Goal: Task Accomplishment & Management: Manage account settings

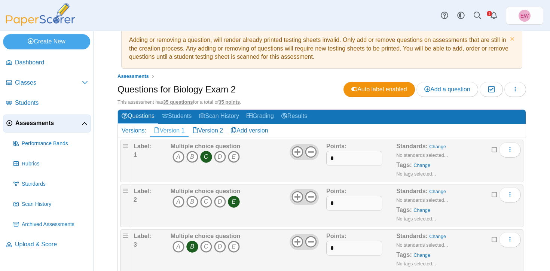
scroll to position [16, 0]
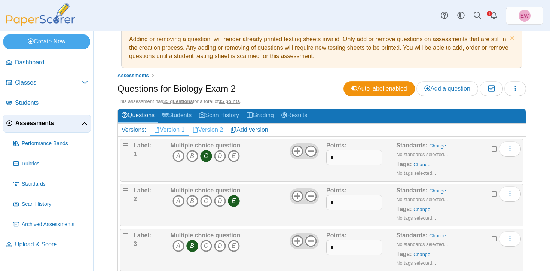
click at [209, 129] on link "Version 2" at bounding box center [207, 129] width 39 height 13
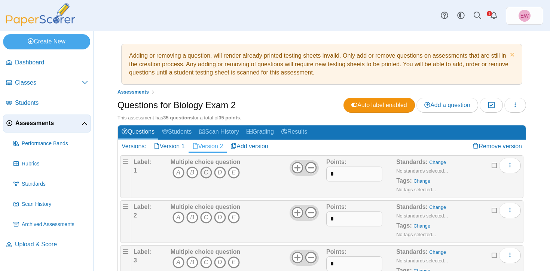
click at [204, 174] on icon "C" at bounding box center [206, 172] width 12 height 12
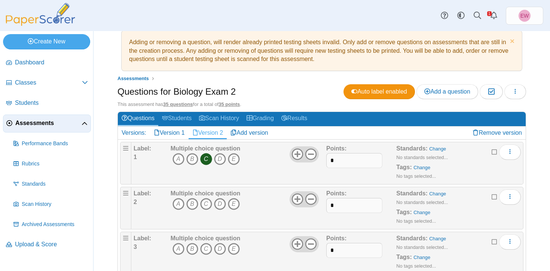
scroll to position [16, 0]
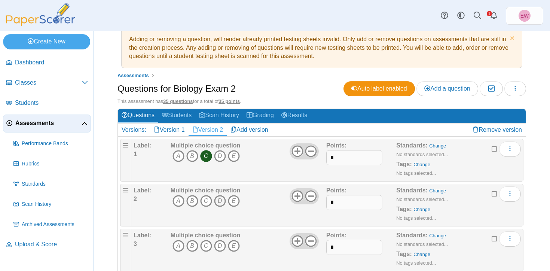
click at [220, 201] on icon "D" at bounding box center [220, 201] width 12 height 12
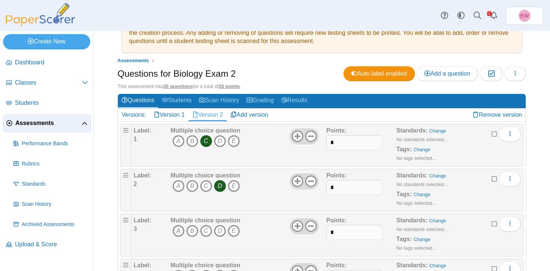
click at [178, 229] on icon "A" at bounding box center [178, 231] width 12 height 12
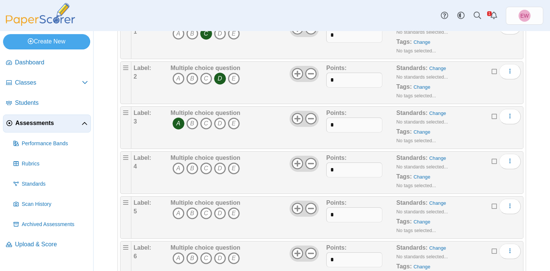
scroll to position [145, 0]
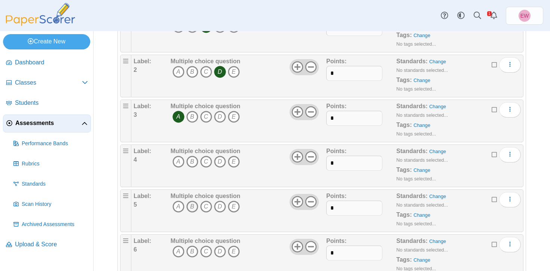
click at [192, 208] on icon "B" at bounding box center [192, 206] width 12 height 12
click at [192, 161] on icon "B" at bounding box center [192, 162] width 12 height 12
click at [177, 206] on icon "A" at bounding box center [178, 206] width 12 height 12
click at [193, 206] on icon "B" at bounding box center [192, 206] width 12 height 12
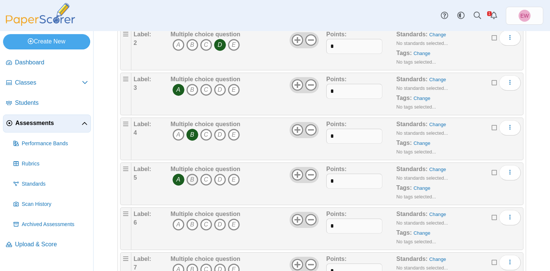
scroll to position [175, 0]
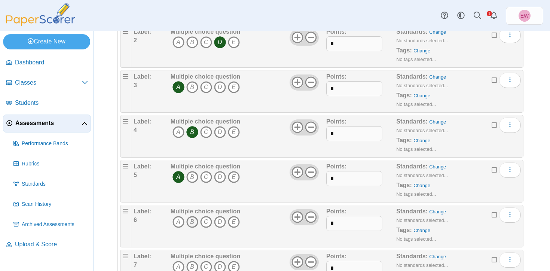
click at [191, 224] on icon "B" at bounding box center [192, 222] width 12 height 12
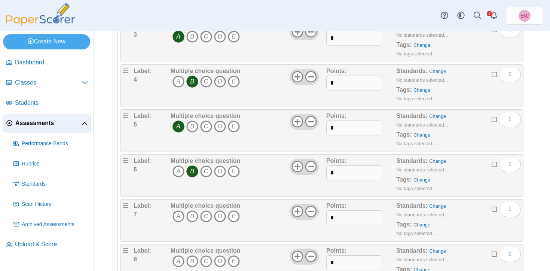
scroll to position [250, 0]
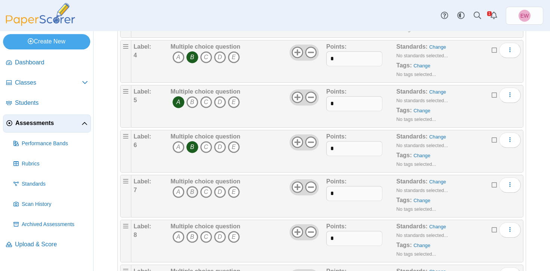
click at [193, 194] on icon "B" at bounding box center [192, 192] width 12 height 12
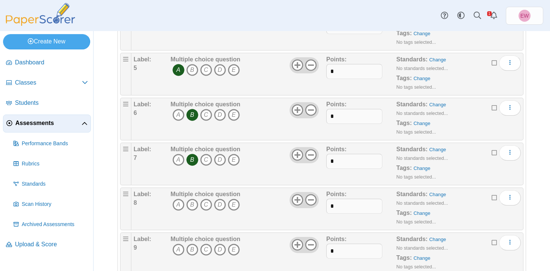
scroll to position [307, 0]
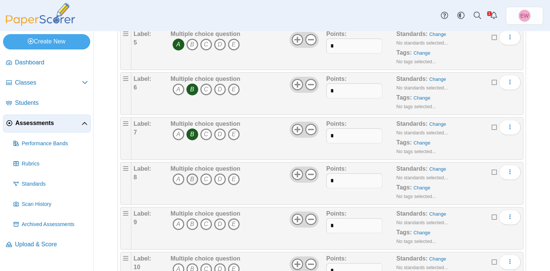
click at [190, 181] on icon "B" at bounding box center [192, 179] width 12 height 12
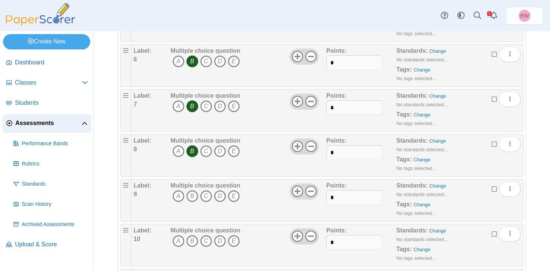
scroll to position [341, 0]
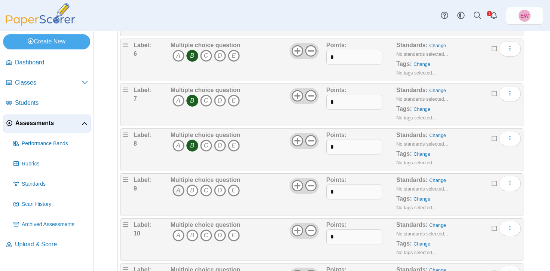
click at [176, 191] on icon "A" at bounding box center [178, 190] width 12 height 12
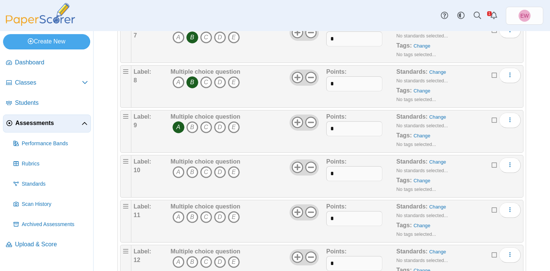
scroll to position [407, 0]
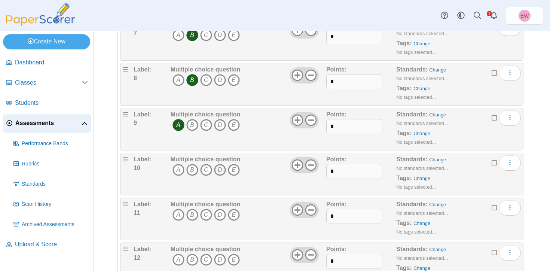
click at [220, 170] on icon "D" at bounding box center [220, 170] width 12 height 12
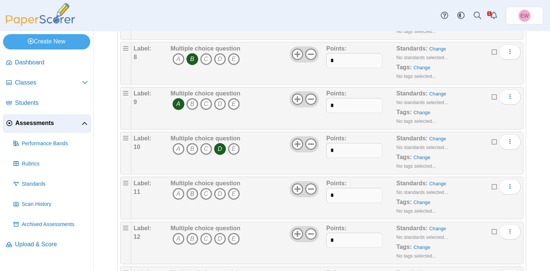
click at [190, 196] on icon "B" at bounding box center [192, 194] width 12 height 12
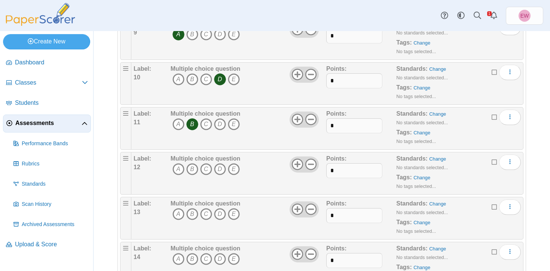
scroll to position [498, 0]
click at [191, 168] on icon "B" at bounding box center [192, 168] width 12 height 12
click at [224, 170] on icon "D" at bounding box center [220, 168] width 12 height 12
click at [218, 211] on icon "D" at bounding box center [220, 213] width 12 height 12
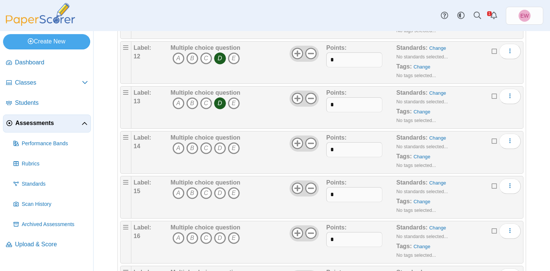
scroll to position [611, 0]
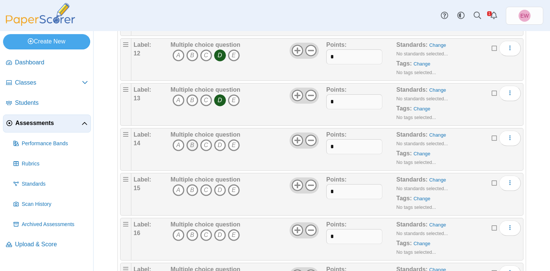
click at [193, 143] on icon "B" at bounding box center [192, 145] width 12 height 12
click at [191, 193] on icon "B" at bounding box center [192, 190] width 12 height 12
click at [218, 236] on icon "D" at bounding box center [220, 235] width 12 height 12
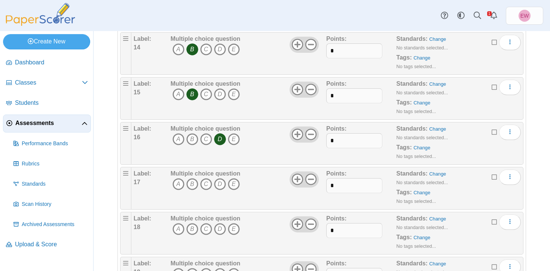
scroll to position [708, 0]
click at [221, 227] on icon "D" at bounding box center [220, 227] width 12 height 12
click at [223, 182] on icon "D" at bounding box center [220, 183] width 12 height 12
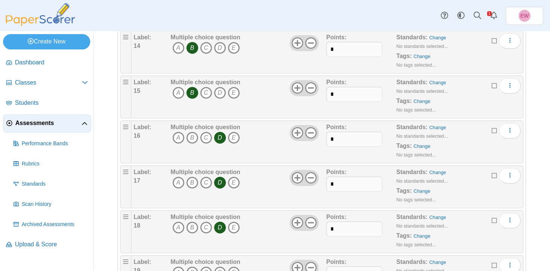
click at [220, 228] on icon "D" at bounding box center [220, 227] width 12 height 12
click at [206, 225] on icon "C" at bounding box center [206, 227] width 12 height 12
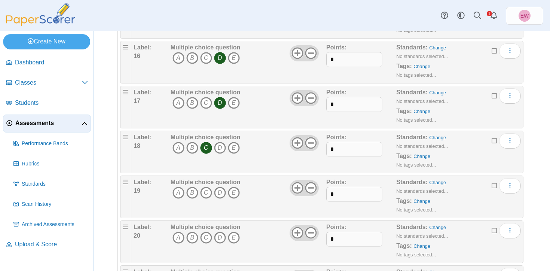
scroll to position [789, 0]
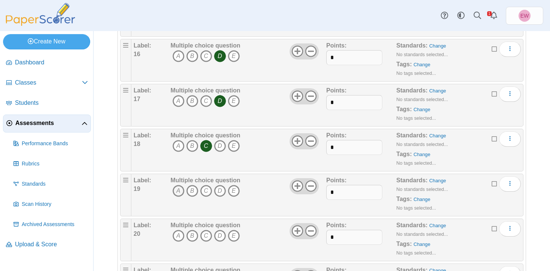
click at [178, 188] on icon "A" at bounding box center [178, 191] width 12 height 12
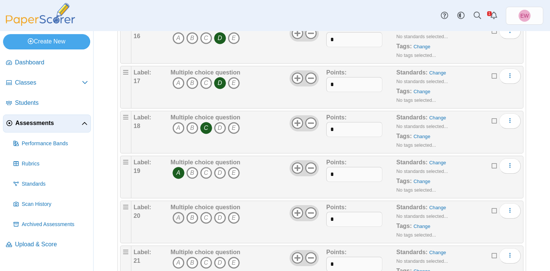
click at [179, 214] on icon "A" at bounding box center [178, 218] width 12 height 12
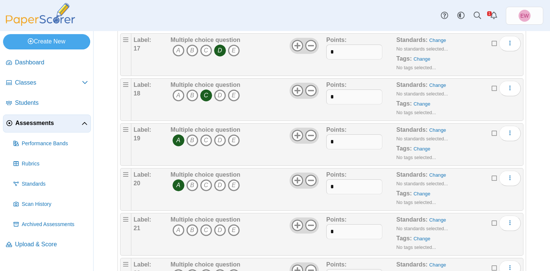
scroll to position [842, 0]
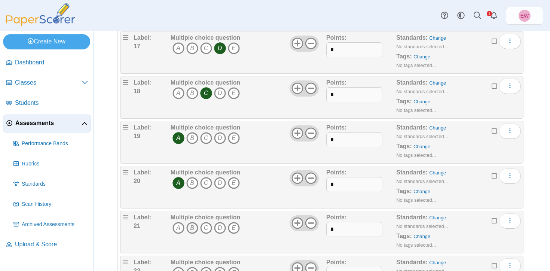
click at [191, 229] on icon "B" at bounding box center [192, 228] width 12 height 12
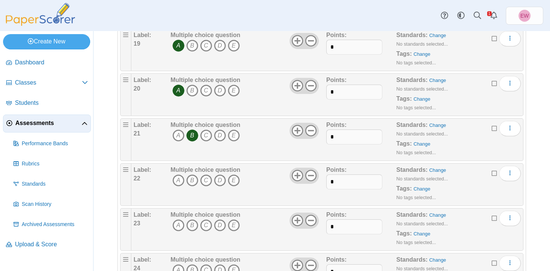
scroll to position [946, 0]
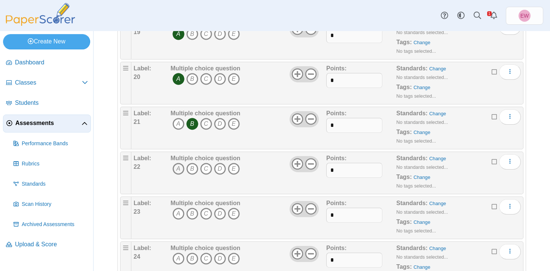
click at [181, 166] on icon "A" at bounding box center [178, 169] width 12 height 12
click at [234, 214] on icon "E" at bounding box center [234, 214] width 12 height 12
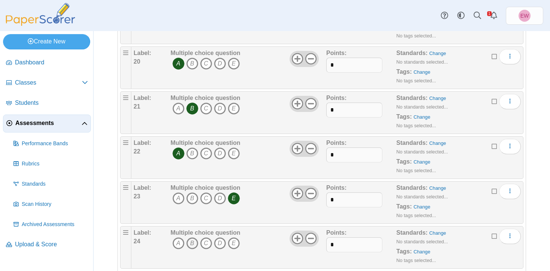
click at [193, 243] on icon "B" at bounding box center [192, 243] width 12 height 12
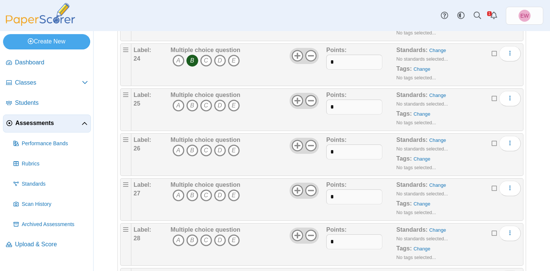
scroll to position [1144, 0]
click at [193, 105] on icon "B" at bounding box center [192, 105] width 12 height 12
click at [205, 148] on icon "C" at bounding box center [206, 150] width 12 height 12
click at [220, 195] on icon "D" at bounding box center [220, 195] width 12 height 12
click at [205, 237] on icon "C" at bounding box center [206, 240] width 12 height 12
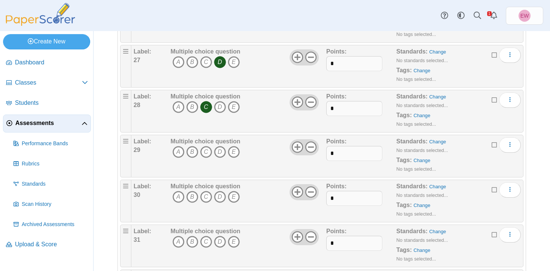
scroll to position [1282, 0]
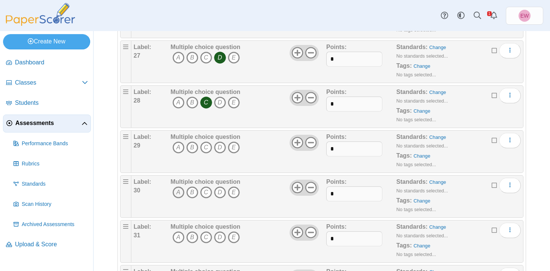
click at [181, 187] on icon "A" at bounding box center [178, 192] width 12 height 12
click at [178, 148] on icon "A" at bounding box center [178, 147] width 12 height 12
click at [220, 237] on icon "D" at bounding box center [220, 237] width 12 height 12
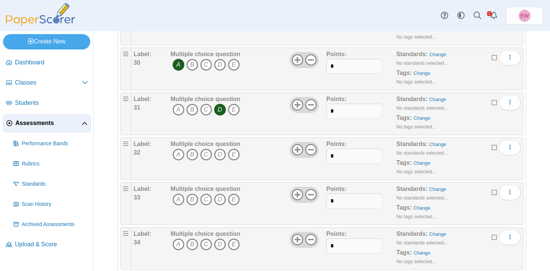
scroll to position [1414, 0]
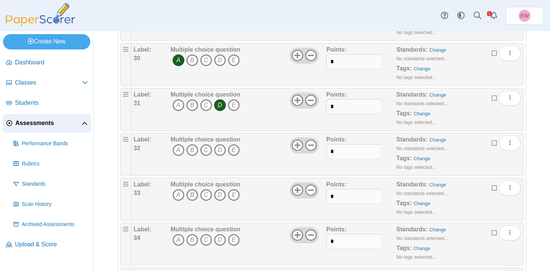
click at [190, 195] on icon "B" at bounding box center [192, 195] width 12 height 12
click at [194, 147] on icon "B" at bounding box center [192, 150] width 12 height 12
click at [192, 196] on icon "B" at bounding box center [192, 195] width 12 height 12
click at [204, 197] on icon "C" at bounding box center [206, 195] width 12 height 12
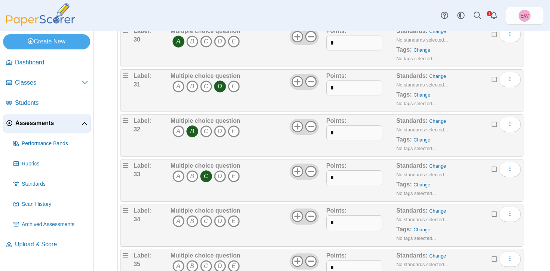
scroll to position [1434, 0]
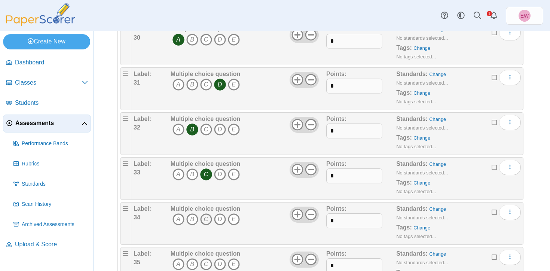
click at [205, 219] on icon "C" at bounding box center [206, 219] width 12 height 12
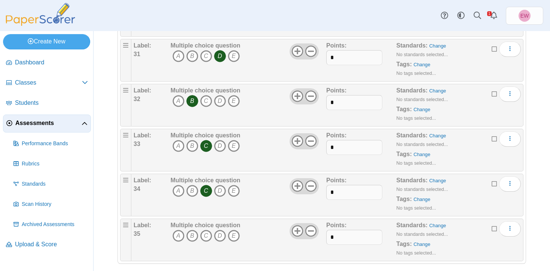
scroll to position [1471, 0]
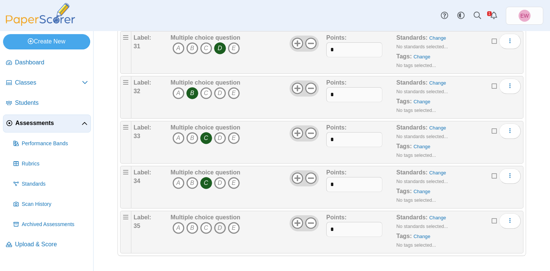
click at [221, 229] on icon "D" at bounding box center [220, 228] width 12 height 12
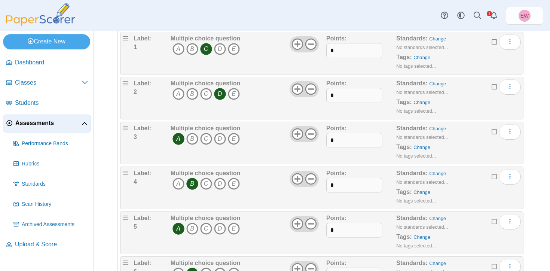
scroll to position [0, 0]
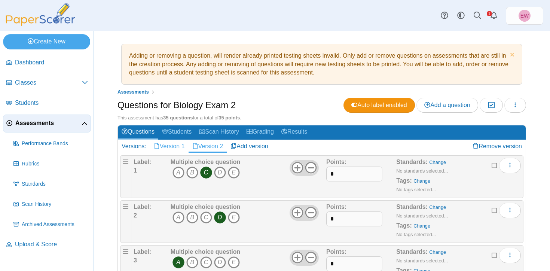
click at [176, 144] on link "Version 1" at bounding box center [169, 146] width 39 height 13
click at [212, 148] on link "Version 2" at bounding box center [207, 146] width 39 height 13
click at [176, 144] on link "Version 1" at bounding box center [169, 146] width 39 height 13
click at [212, 144] on link "Version 2" at bounding box center [207, 146] width 39 height 13
click at [515, 109] on button "button" at bounding box center [515, 105] width 22 height 15
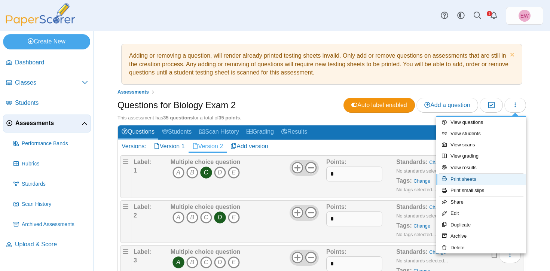
click at [472, 177] on link "Print sheets" at bounding box center [481, 179] width 90 height 11
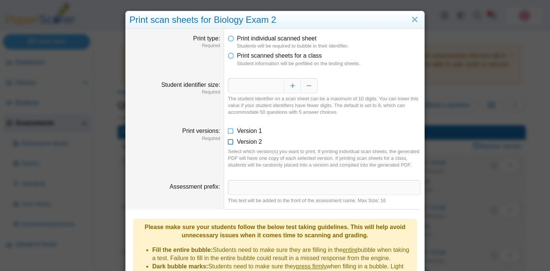
click at [231, 143] on icon at bounding box center [231, 140] width 6 height 5
click at [235, 195] on input "Assessment prefix" at bounding box center [324, 187] width 193 height 15
click at [263, 193] on input "**********" at bounding box center [324, 187] width 193 height 15
drag, startPoint x: 268, startPoint y: 196, endPoint x: 310, endPoint y: 196, distance: 41.9
click at [310, 195] on input "**********" at bounding box center [324, 187] width 193 height 15
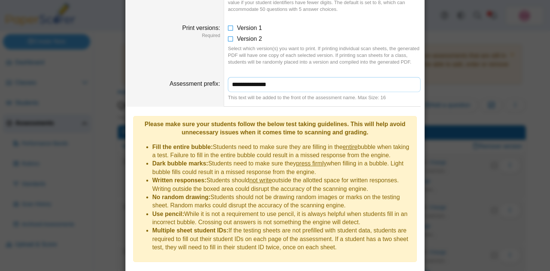
scroll to position [123, 0]
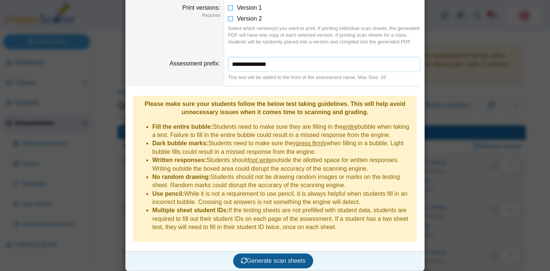
type input "**********"
click at [265, 258] on span "Generate scan sheets" at bounding box center [273, 260] width 65 height 6
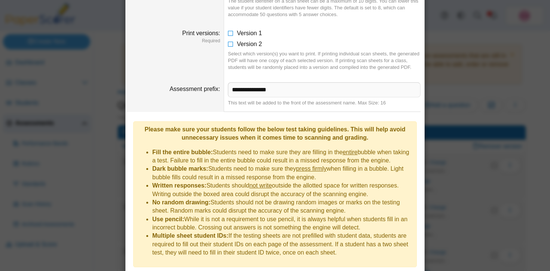
scroll to position [183, 0]
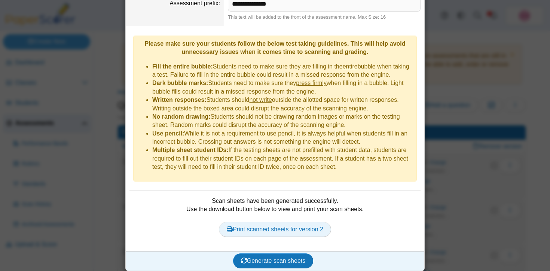
click at [282, 226] on link "Print scanned sheets for version 2" at bounding box center [275, 229] width 112 height 15
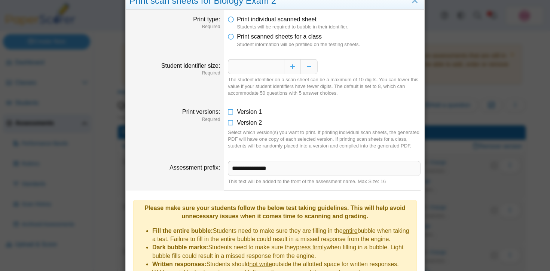
scroll to position [0, 0]
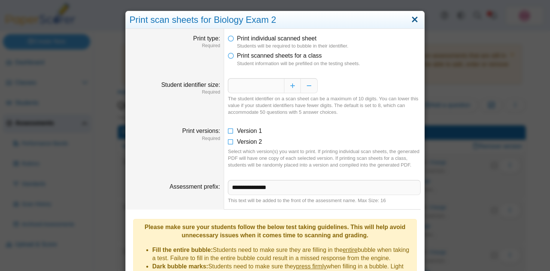
click at [415, 19] on link "Close" at bounding box center [415, 19] width 12 height 13
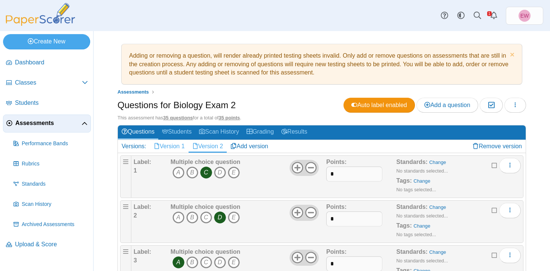
click at [168, 145] on link "Version 1" at bounding box center [169, 146] width 39 height 13
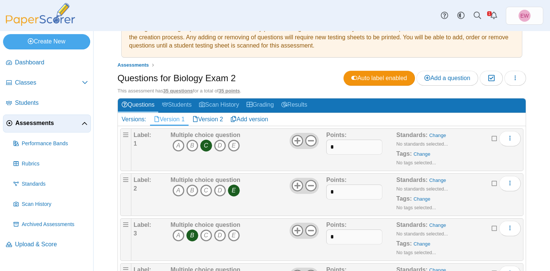
scroll to position [28, 0]
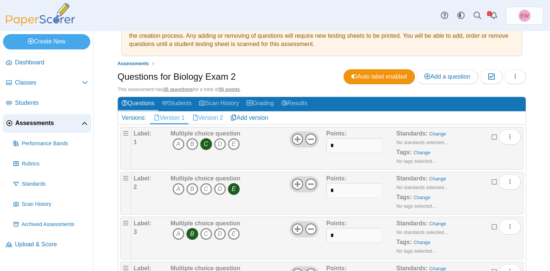
click at [211, 116] on link "Version 2" at bounding box center [207, 117] width 39 height 13
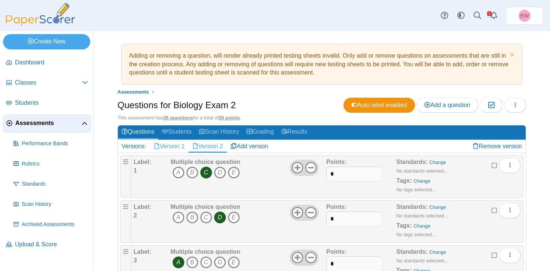
click at [174, 145] on link "Version 1" at bounding box center [169, 146] width 39 height 13
click at [210, 145] on link "Version 2" at bounding box center [207, 146] width 39 height 13
click at [174, 145] on link "Version 1" at bounding box center [169, 146] width 39 height 13
click at [208, 147] on link "Version 2" at bounding box center [207, 146] width 39 height 13
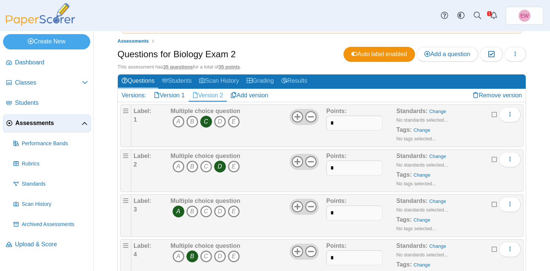
scroll to position [52, 0]
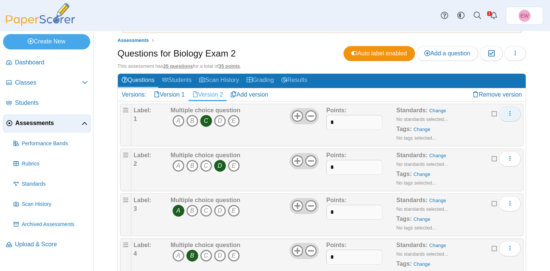
click at [511, 114] on icon "More options" at bounding box center [510, 113] width 6 height 6
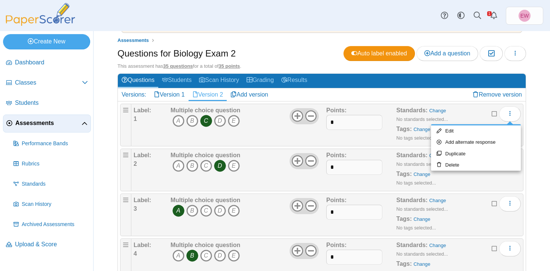
click at [534, 113] on div "Adding or removing a question, will render already printed testing sheets inval…" at bounding box center [321, 99] width 456 height 240
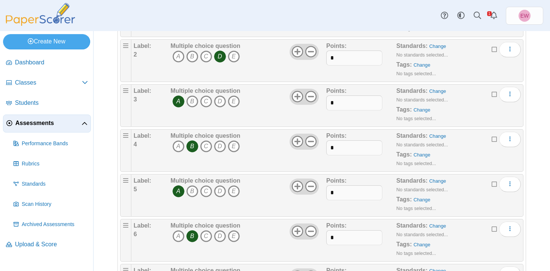
scroll to position [0, 0]
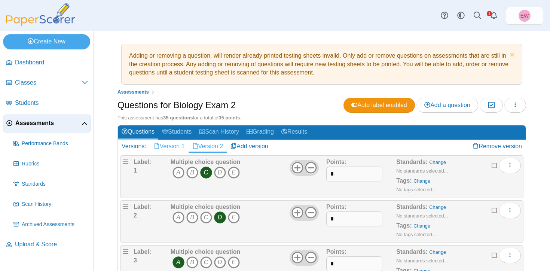
click at [171, 146] on link "Version 1" at bounding box center [169, 146] width 39 height 13
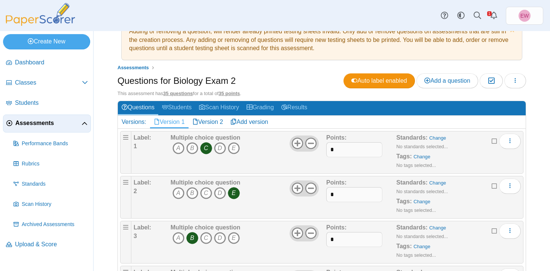
scroll to position [24, 0]
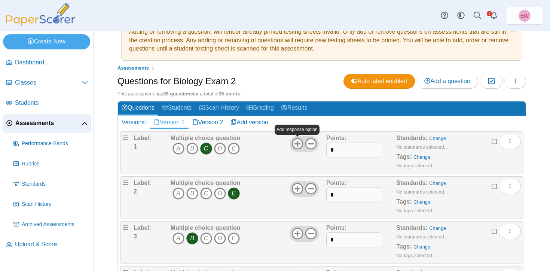
click at [297, 142] on use at bounding box center [297, 144] width 12 height 12
click at [311, 144] on use at bounding box center [311, 144] width 12 height 12
click at [215, 122] on link "Version 2" at bounding box center [207, 122] width 39 height 13
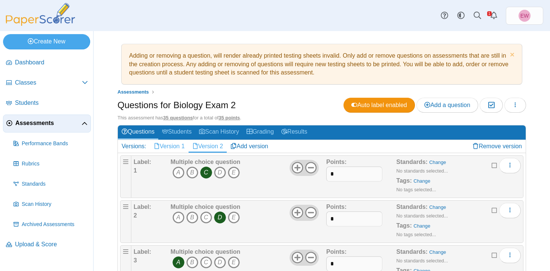
click at [179, 147] on link "Version 1" at bounding box center [169, 146] width 39 height 13
click at [212, 147] on link "Version 2" at bounding box center [207, 146] width 39 height 13
click at [168, 150] on link "Version 1" at bounding box center [169, 146] width 39 height 13
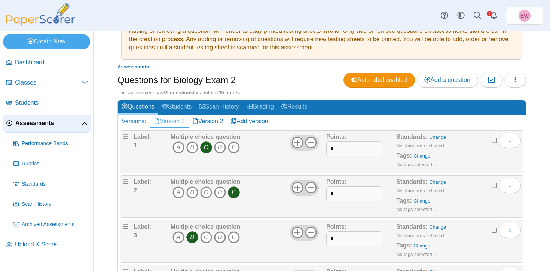
scroll to position [26, 0]
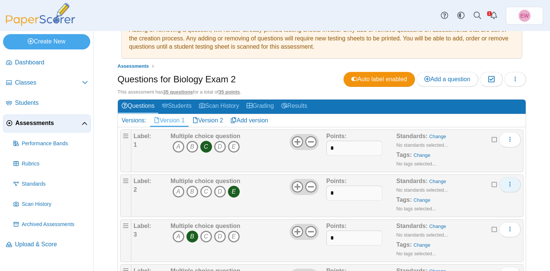
click at [510, 184] on icon "More options" at bounding box center [510, 184] width 6 height 6
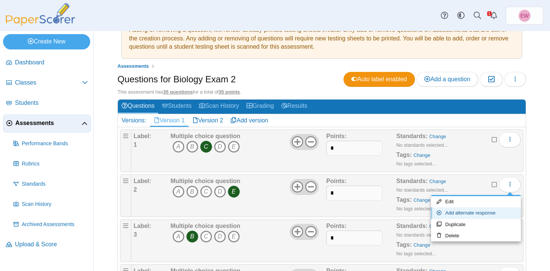
click at [477, 214] on link "Add alternate response" at bounding box center [476, 212] width 90 height 11
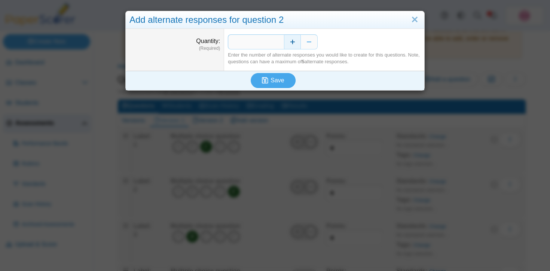
click at [292, 42] on button "Increase" at bounding box center [292, 41] width 17 height 15
type input "*"
click at [271, 82] on span "Save" at bounding box center [276, 80] width 13 height 6
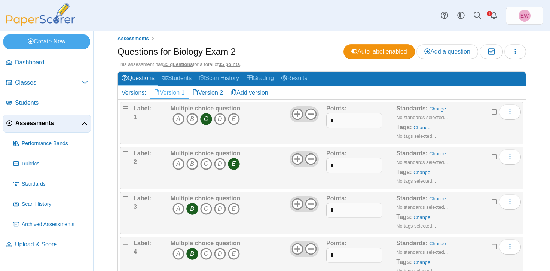
scroll to position [54, 0]
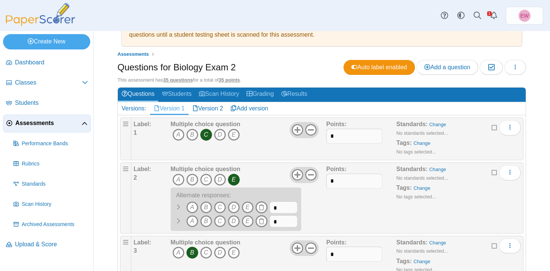
scroll to position [39, 0]
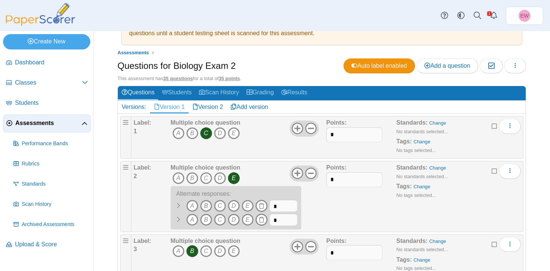
click at [208, 206] on icon "B" at bounding box center [206, 206] width 12 height 12
click at [235, 220] on icon "D" at bounding box center [234, 220] width 12 height 12
drag, startPoint x: 279, startPoint y: 205, endPoint x: 270, endPoint y: 205, distance: 9.3
click at [270, 205] on input "*" at bounding box center [283, 206] width 28 height 12
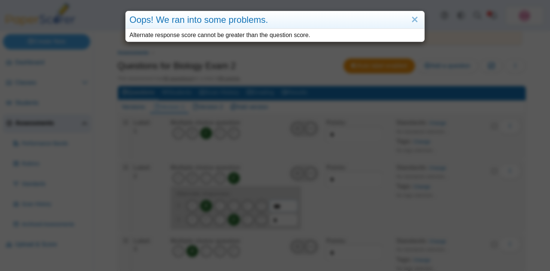
type input "***"
click at [417, 19] on link "Close" at bounding box center [415, 19] width 12 height 13
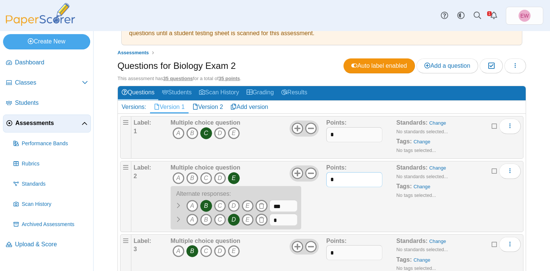
drag, startPoint x: 345, startPoint y: 179, endPoint x: 318, endPoint y: 178, distance: 27.3
click at [318, 178] on div "Label: 2 Multiple choice question A B C D E A" at bounding box center [327, 196] width 387 height 66
type input "*"
click at [347, 209] on div "Points: *" at bounding box center [361, 196] width 70 height 66
drag, startPoint x: 282, startPoint y: 219, endPoint x: 266, endPoint y: 217, distance: 16.2
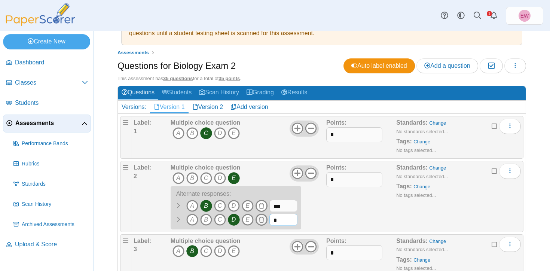
click at [266, 217] on span "A B" at bounding box center [234, 221] width 127 height 14
type input "***"
click at [314, 209] on div "Multiple choice question A B C D E A" at bounding box center [247, 196] width 157 height 66
drag, startPoint x: 336, startPoint y: 136, endPoint x: 325, endPoint y: 134, distance: 11.3
click at [325, 134] on div "Label: 1 Multiple choice question A B C D E *" at bounding box center [327, 137] width 387 height 37
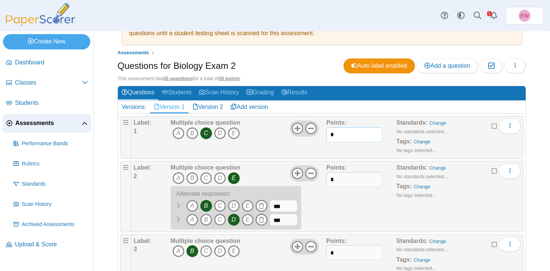
type input "*"
click at [337, 211] on div "Points: *" at bounding box center [361, 196] width 70 height 66
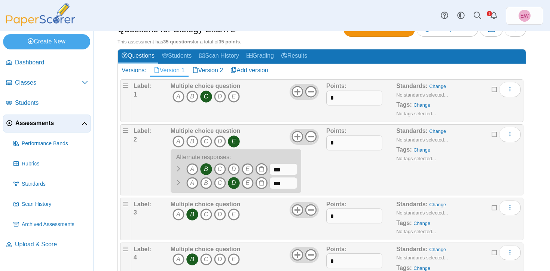
scroll to position [86, 0]
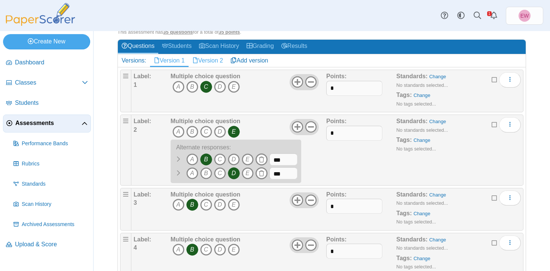
click at [205, 61] on link "Version 2" at bounding box center [207, 60] width 39 height 13
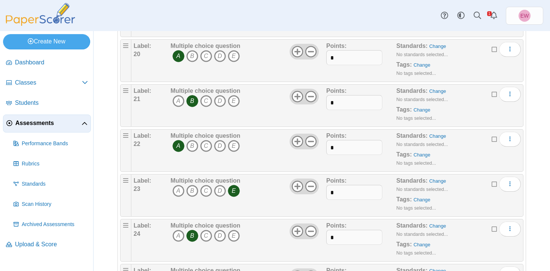
scroll to position [997, 0]
click at [510, 184] on icon "More options" at bounding box center [510, 183] width 6 height 6
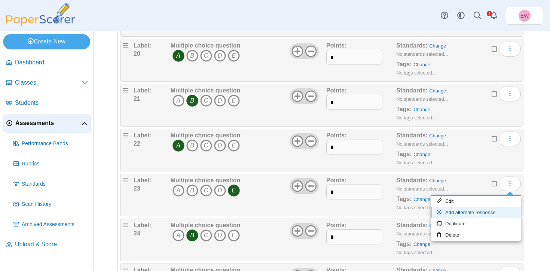
click at [479, 212] on link "Add alternate response" at bounding box center [476, 212] width 90 height 11
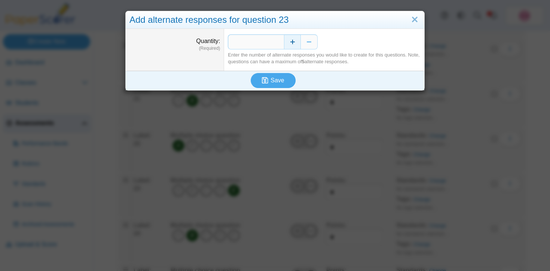
click at [290, 44] on button "Increase" at bounding box center [292, 41] width 17 height 15
type input "*"
click at [270, 83] on icon "submit" at bounding box center [266, 80] width 9 height 8
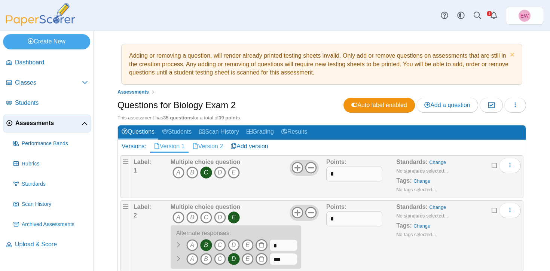
click at [214, 144] on link "Version 2" at bounding box center [207, 146] width 39 height 13
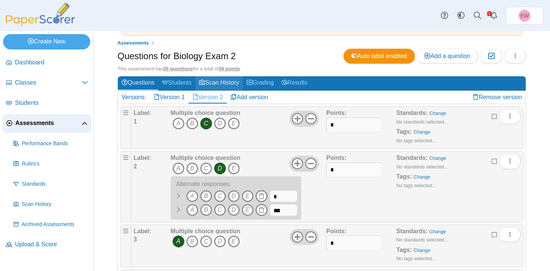
scroll to position [11, 0]
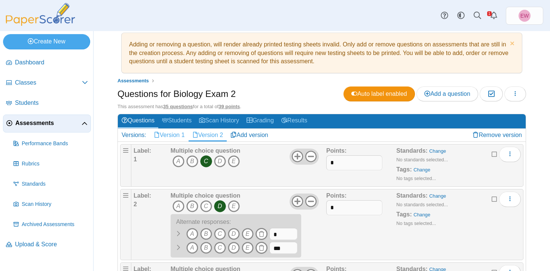
click at [181, 133] on link "Version 1" at bounding box center [169, 135] width 39 height 13
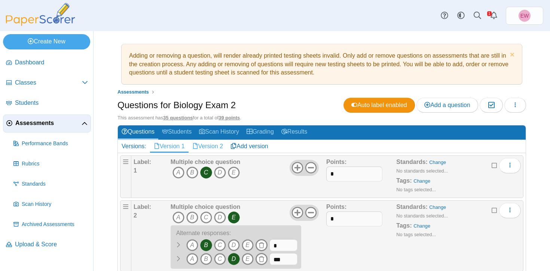
click at [212, 145] on link "Version 2" at bounding box center [207, 146] width 39 height 13
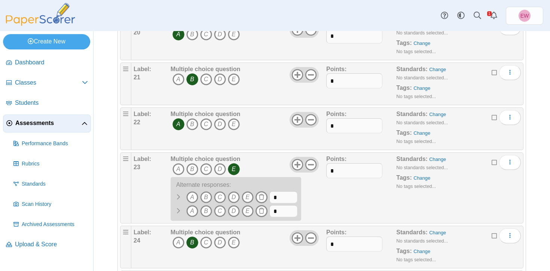
scroll to position [1020, 0]
click at [204, 194] on icon "B" at bounding box center [206, 196] width 12 height 12
click at [235, 211] on icon "D" at bounding box center [234, 210] width 12 height 12
drag, startPoint x: 283, startPoint y: 198, endPoint x: 252, endPoint y: 195, distance: 31.6
click at [252, 195] on span "A B" at bounding box center [234, 197] width 127 height 14
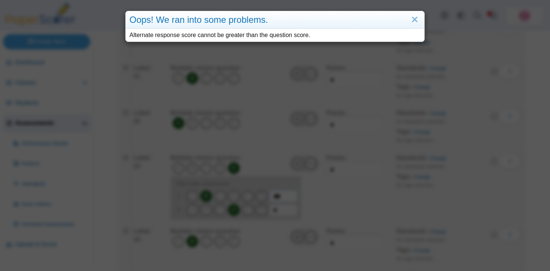
type input "***"
click at [414, 22] on link "Close" at bounding box center [415, 19] width 12 height 13
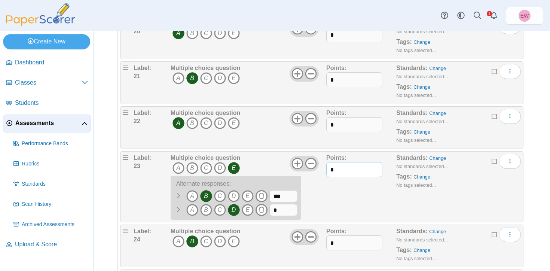
drag, startPoint x: 338, startPoint y: 171, endPoint x: 327, endPoint y: 171, distance: 11.2
click at [327, 171] on input "*" at bounding box center [354, 169] width 56 height 15
type input "*"
click at [347, 199] on div "Points: *" at bounding box center [361, 187] width 70 height 66
drag, startPoint x: 282, startPoint y: 206, endPoint x: 269, endPoint y: 206, distance: 13.5
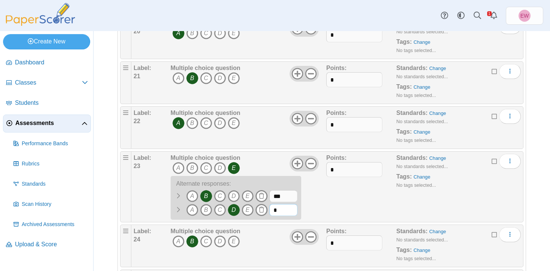
click at [269, 206] on span "A B" at bounding box center [234, 211] width 127 height 14
type input "***"
click at [340, 206] on div "Points: *" at bounding box center [361, 187] width 70 height 66
click at [344, 211] on div "Points: *" at bounding box center [361, 187] width 70 height 66
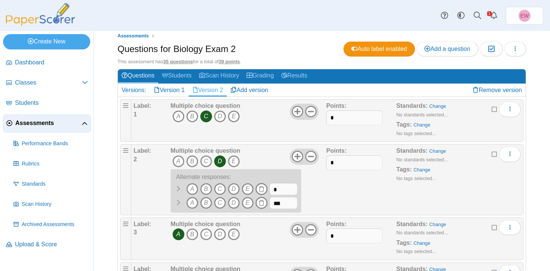
scroll to position [53, 0]
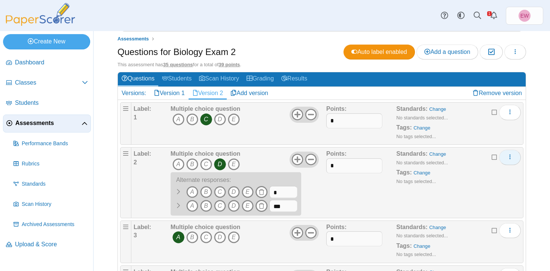
click at [511, 158] on icon "More options" at bounding box center [510, 157] width 6 height 6
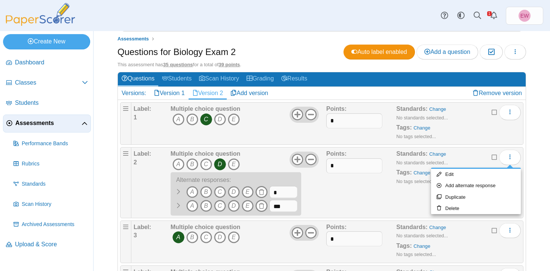
click at [346, 196] on div "Points: *" at bounding box center [361, 183] width 70 height 66
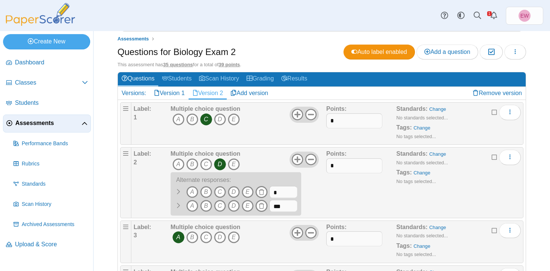
click at [178, 191] on icon at bounding box center [178, 191] width 6 height 6
click at [337, 199] on div "Points: *" at bounding box center [361, 183] width 70 height 66
click at [261, 190] on icon at bounding box center [261, 192] width 6 height 6
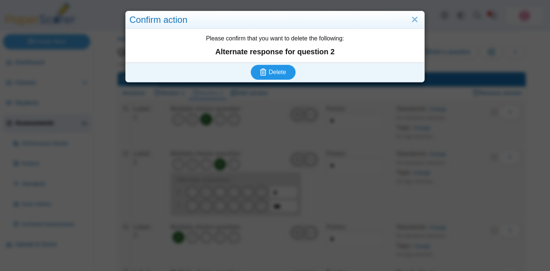
click at [281, 70] on span "Delete" at bounding box center [277, 72] width 17 height 6
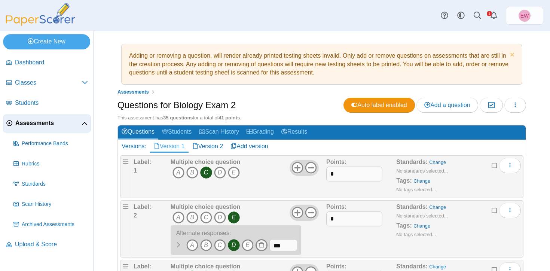
click at [263, 244] on icon at bounding box center [261, 245] width 6 height 6
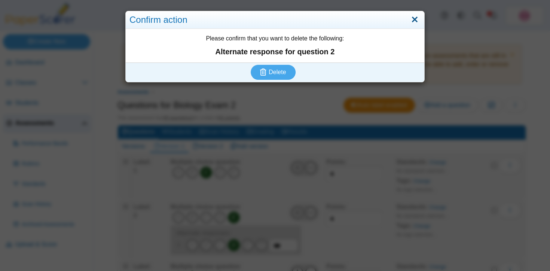
click at [414, 19] on link "Close" at bounding box center [415, 19] width 12 height 13
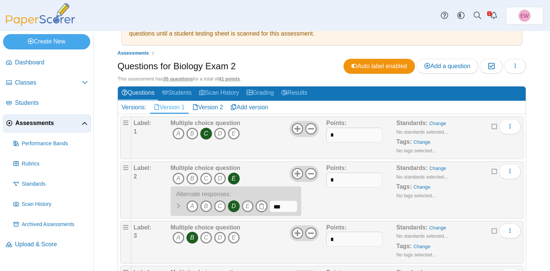
scroll to position [86, 0]
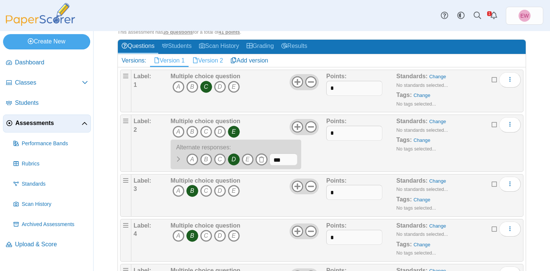
click at [216, 60] on link "Version 2" at bounding box center [207, 60] width 39 height 13
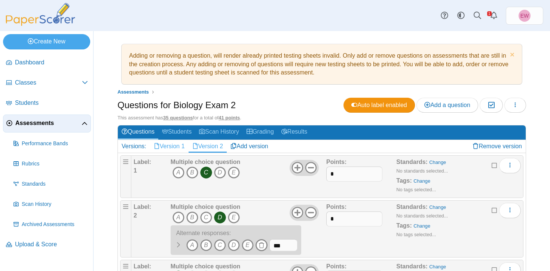
click at [178, 149] on link "Version 1" at bounding box center [169, 146] width 39 height 13
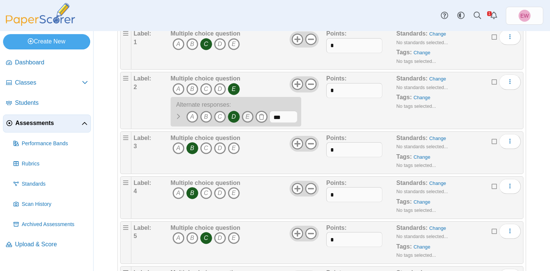
scroll to position [132, 0]
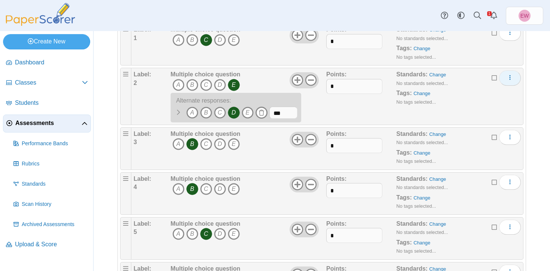
click at [510, 78] on icon "More options" at bounding box center [510, 77] width 6 height 6
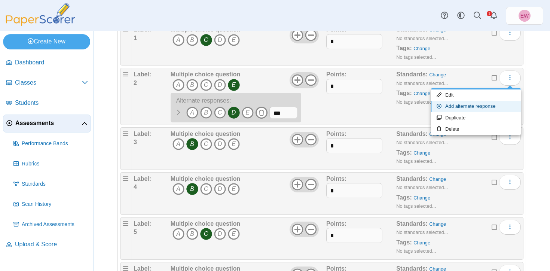
click at [462, 107] on link "Add alternate response" at bounding box center [476, 106] width 90 height 11
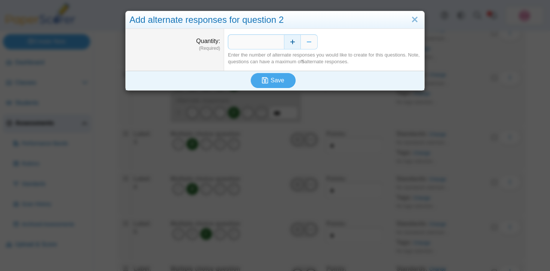
click at [291, 42] on button "Increase" at bounding box center [292, 41] width 17 height 15
click at [306, 41] on button "Decrease" at bounding box center [309, 41] width 17 height 15
type input "*"
click at [270, 81] on span "Save" at bounding box center [276, 80] width 13 height 6
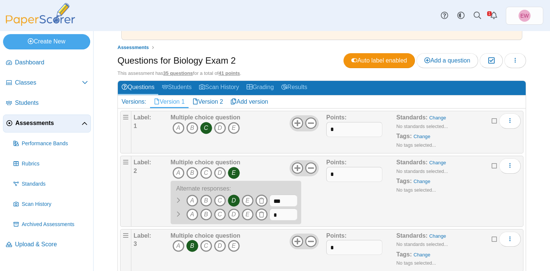
scroll to position [71, 0]
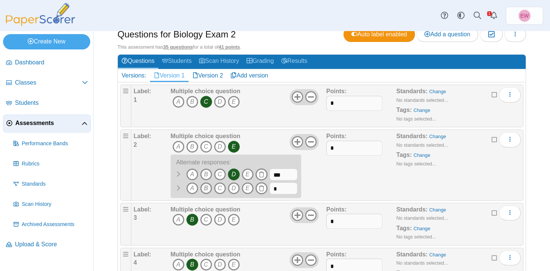
click at [207, 188] on icon "B" at bounding box center [206, 188] width 12 height 12
drag, startPoint x: 283, startPoint y: 190, endPoint x: 261, endPoint y: 189, distance: 21.7
click at [261, 189] on span "A B" at bounding box center [234, 189] width 127 height 14
type input "***"
click at [333, 173] on div "Points: *" at bounding box center [361, 165] width 70 height 66
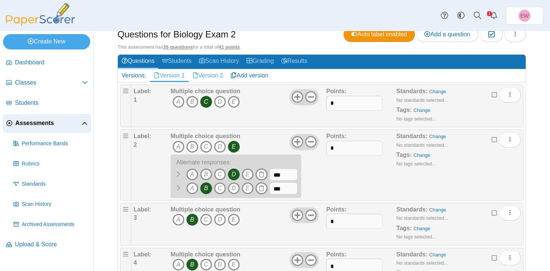
click at [211, 76] on link "Version 2" at bounding box center [207, 75] width 39 height 13
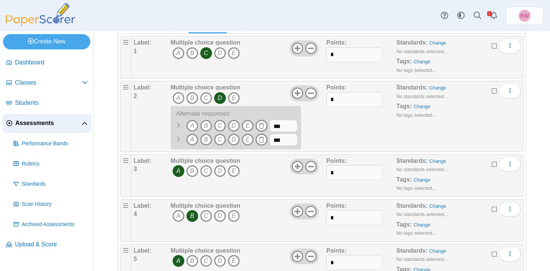
scroll to position [120, 0]
